Goal: Transaction & Acquisition: Book appointment/travel/reservation

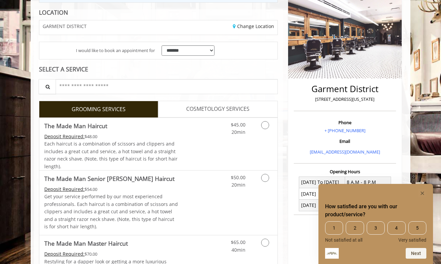
scroll to position [81, 0]
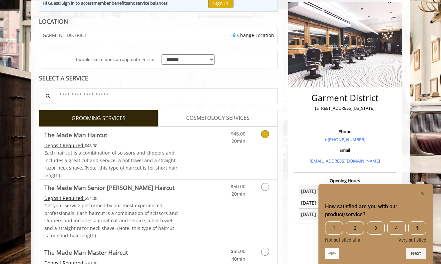
click at [265, 134] on icon "Grooming services" at bounding box center [265, 134] width 8 height 8
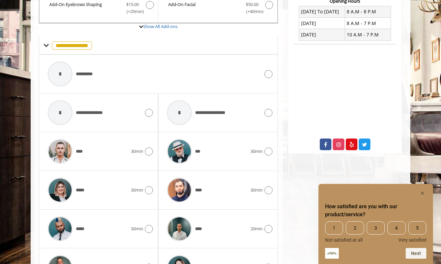
scroll to position [260, 0]
click at [147, 189] on icon at bounding box center [149, 190] width 8 height 8
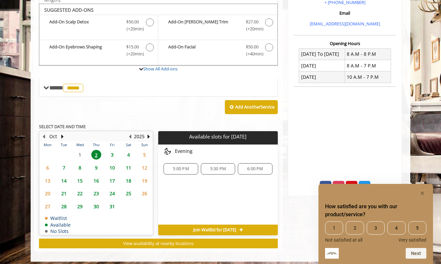
scroll to position [218, 0]
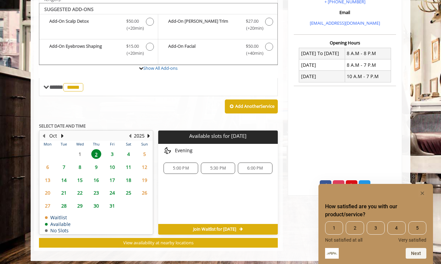
click at [113, 151] on span "3" at bounding box center [112, 154] width 10 height 10
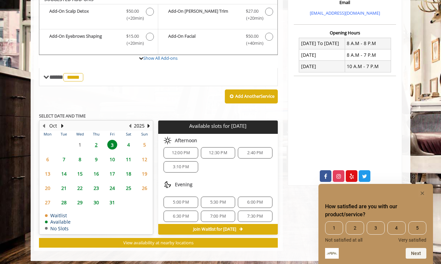
scroll to position [0, 0]
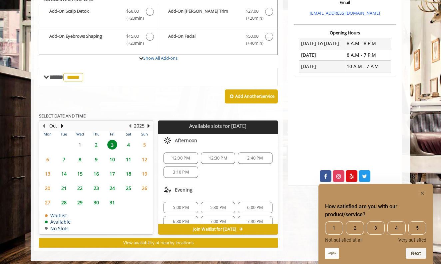
click at [215, 156] on span "12:30 PM" at bounding box center [218, 157] width 18 height 5
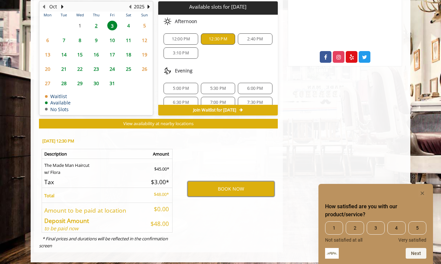
scroll to position [347, 0]
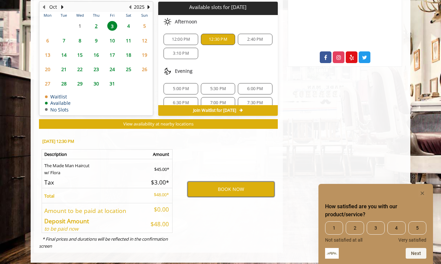
click at [220, 182] on button "BOOK NOW" at bounding box center [231, 188] width 87 height 15
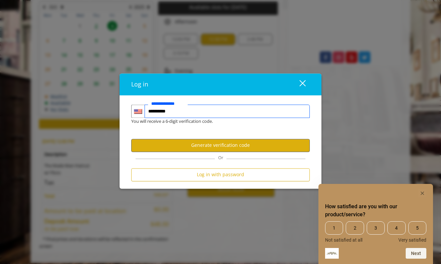
type input "**********"
click at [219, 148] on button "Generate verification code" at bounding box center [220, 145] width 179 height 13
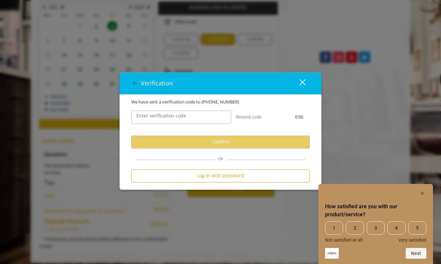
click at [185, 119] on label "Enter verification code" at bounding box center [161, 115] width 57 height 7
click at [185, 119] on input "Enter verification code" at bounding box center [181, 116] width 100 height 13
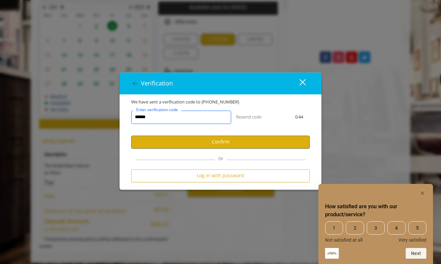
type input "******"
click at [228, 141] on button "Confirm" at bounding box center [220, 141] width 179 height 13
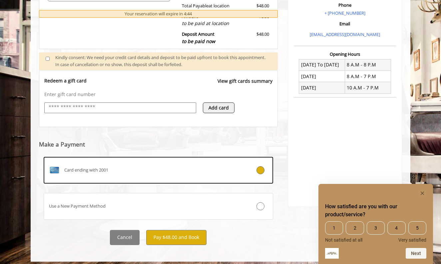
scroll to position [207, 0]
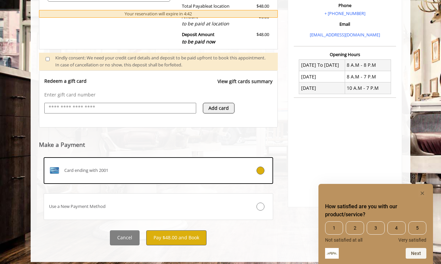
click at [172, 234] on button "Pay $48.00 and Book" at bounding box center [176, 237] width 60 height 15
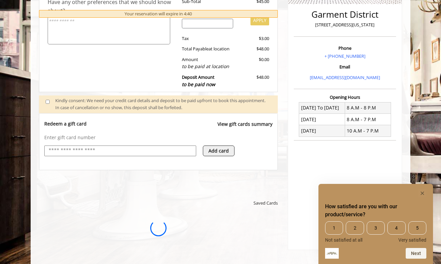
scroll to position [0, 0]
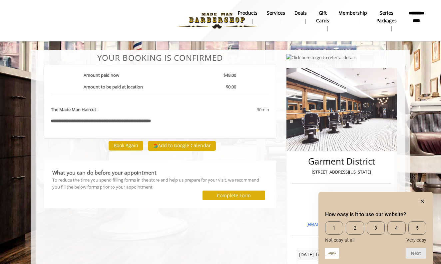
click at [424, 201] on rect "Hide survey" at bounding box center [423, 201] width 8 height 8
